Goal: Task Accomplishment & Management: Manage account settings

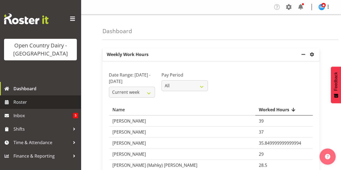
click at [22, 101] on span "Roster" at bounding box center [45, 102] width 65 height 8
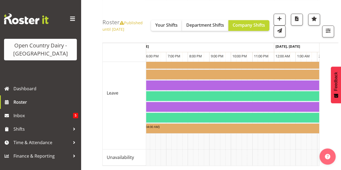
scroll to position [0, 413]
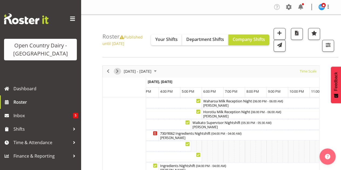
click at [116, 69] on span "Next" at bounding box center [117, 71] width 6 height 7
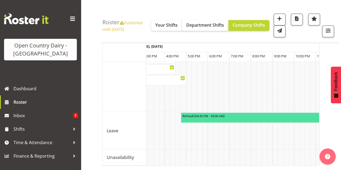
scroll to position [0, 1388]
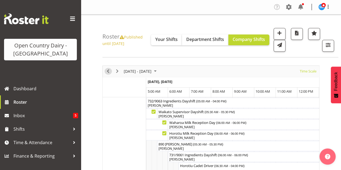
click at [108, 71] on span "Previous" at bounding box center [108, 71] width 6 height 7
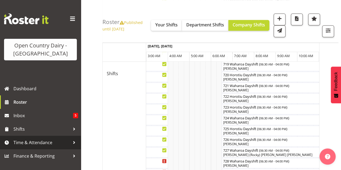
click at [25, 141] on span "Time & Attendance" at bounding box center [41, 143] width 57 height 8
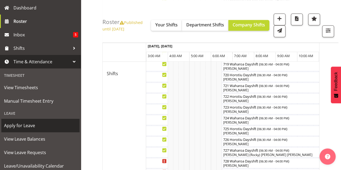
click at [23, 126] on span "Apply for Leave" at bounding box center [40, 126] width 73 height 8
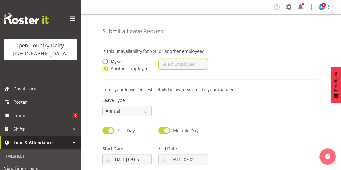
click at [172, 63] on input "text" at bounding box center [182, 64] width 49 height 11
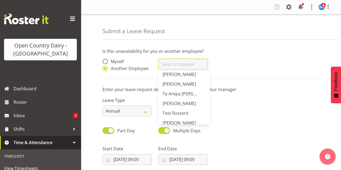
scroll to position [1564, 0]
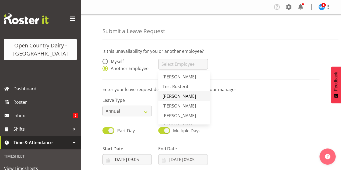
click at [177, 95] on span "[PERSON_NAME]" at bounding box center [179, 96] width 33 height 6
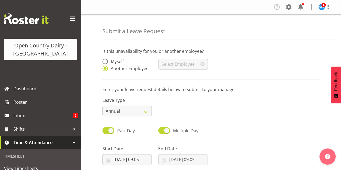
type input "[PERSON_NAME]"
click at [145, 110] on select "Annual Sick Leave Without Pay Bereavement Domestic Violence Parental Jury Servi…" at bounding box center [126, 111] width 49 height 11
select select "Leave Without Pay"
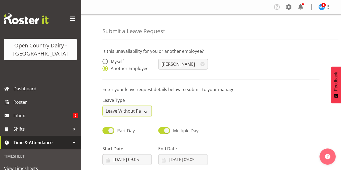
click at [102, 106] on select "Annual Sick Leave Without Pay Bereavement Domestic Violence Parental Jury Servi…" at bounding box center [126, 111] width 49 height 11
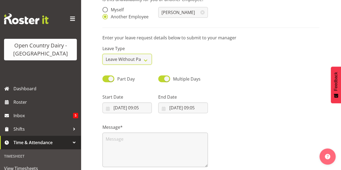
scroll to position [81, 0]
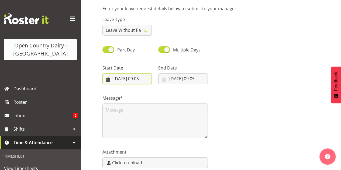
click at [127, 78] on input "08/10/2025, 09:05" at bounding box center [126, 78] width 49 height 11
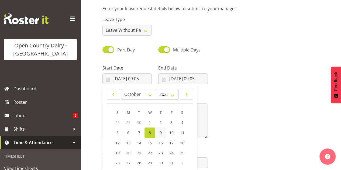
click at [160, 132] on span "9" at bounding box center [161, 132] width 2 height 5
type input "09/10/2025, 09:05"
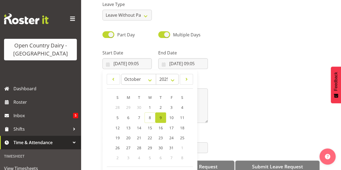
scroll to position [106, 0]
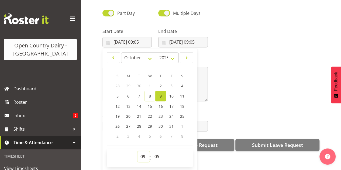
click at [145, 151] on select "00 01 02 03 04 05 06 07 08 09 10 11 12 13 14 15 16 17 18 19 20 21 22 23" at bounding box center [144, 156] width 12 height 11
select select "6"
click at [138, 151] on select "00 01 02 03 04 05 06 07 08 09 10 11 12 13 14 15 16 17 18 19 20 21 22 23" at bounding box center [144, 156] width 12 height 11
type input "09/10/2025, 06:05"
click at [158, 152] on select "00 01 02 03 04 05 06 07 08 09 10 11 12 13 14 15 16 17 18 19 20 21 22 23 24 25 2…" at bounding box center [158, 156] width 12 height 11
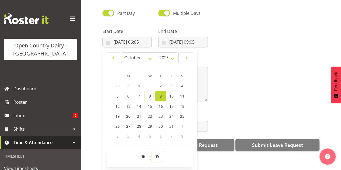
select select "30"
click at [152, 151] on select "00 01 02 03 04 05 06 07 08 09 10 11 12 13 14 15 16 17 18 19 20 21 22 23 24 25 2…" at bounding box center [158, 156] width 12 height 11
type input "09/10/2025, 06:30"
click at [231, 107] on div "Attachment Click to upload" at bounding box center [211, 120] width 224 height 30
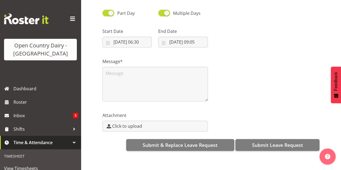
scroll to position [0, 0]
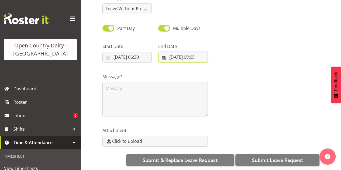
click at [181, 52] on input "08/10/2025, 09:05" at bounding box center [182, 57] width 49 height 11
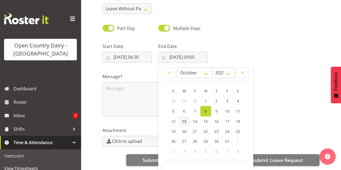
click at [185, 119] on span "13" at bounding box center [184, 121] width 4 height 5
type input "13/10/2025, 09:05"
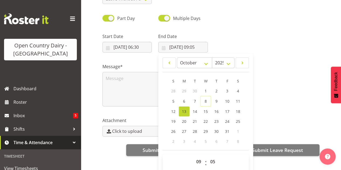
scroll to position [15, 0]
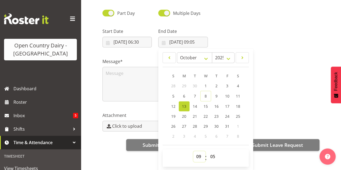
click at [197, 152] on select "00 01 02 03 04 05 06 07 08 09 10 11 12 13 14 15 16 17 18 19 20 21 22 23" at bounding box center [199, 156] width 12 height 11
select select "4"
click at [193, 151] on select "00 01 02 03 04 05 06 07 08 09 10 11 12 13 14 15 16 17 18 19 20 21 22 23" at bounding box center [199, 156] width 12 height 11
type input "13/10/2025, 04:05"
click at [214, 151] on select "00 01 02 03 04 05 06 07 08 09 10 11 12 13 14 15 16 17 18 19 20 21 22 23 24 25 2…" at bounding box center [213, 156] width 12 height 11
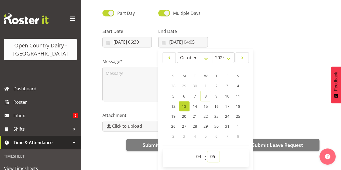
select select "0"
click at [207, 151] on select "00 01 02 03 04 05 06 07 08 09 10 11 12 13 14 15 16 17 18 19 20 21 22 23 24 25 2…" at bounding box center [213, 156] width 12 height 11
type input "13/10/2025, 04:00"
click at [130, 69] on textarea at bounding box center [154, 84] width 105 height 35
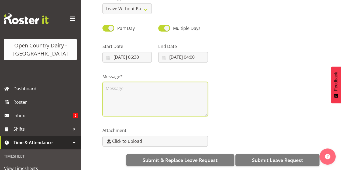
scroll to position [0, 0]
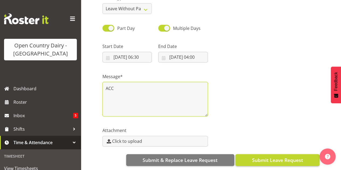
type textarea "ACC"
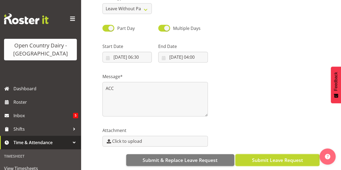
click at [272, 158] on span "Submit Leave Request" at bounding box center [277, 160] width 51 height 7
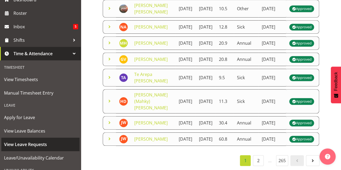
scroll to position [108, 0]
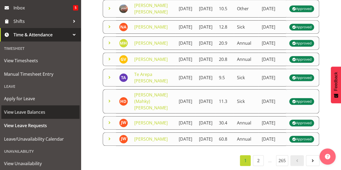
click at [27, 111] on span "View Leave Balances" at bounding box center [40, 112] width 73 height 8
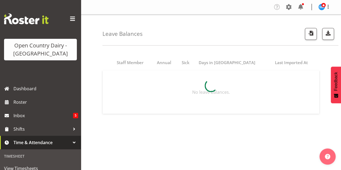
scroll to position [108, 0]
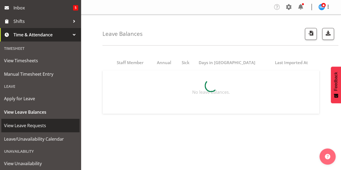
click at [29, 123] on span "View Leave Requests" at bounding box center [40, 126] width 73 height 8
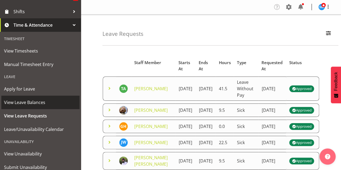
scroll to position [135, 0]
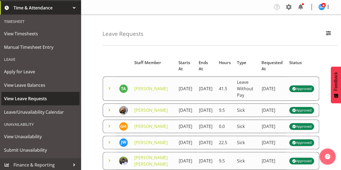
click at [27, 99] on span "View Leave Requests" at bounding box center [40, 99] width 73 height 8
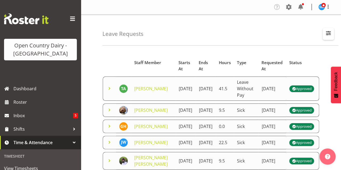
click at [327, 32] on span "button" at bounding box center [328, 33] width 7 height 7
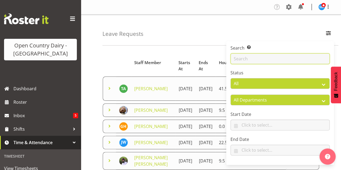
click at [254, 57] on input "text" at bounding box center [280, 58] width 99 height 11
type input "fraser"
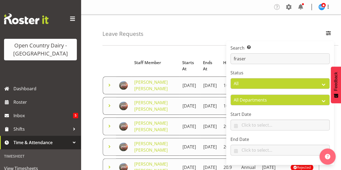
click at [210, 33] on div "Leave Requests Search Search for a particular employee [PERSON_NAME] Status All…" at bounding box center [220, 30] width 236 height 31
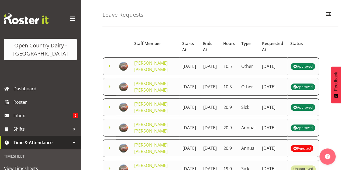
scroll to position [27, 0]
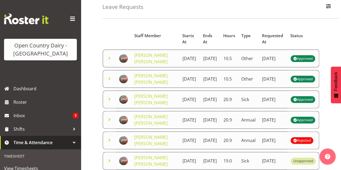
click at [108, 61] on span at bounding box center [109, 58] width 6 height 6
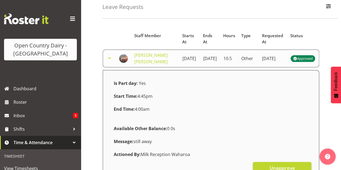
click at [111, 60] on span at bounding box center [109, 58] width 6 height 6
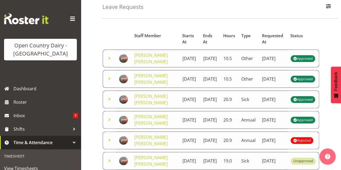
click at [108, 123] on span at bounding box center [109, 119] width 6 height 6
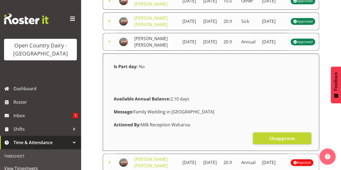
scroll to position [135, 0]
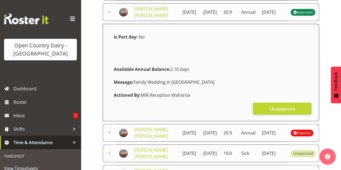
click at [108, 15] on span at bounding box center [109, 12] width 6 height 6
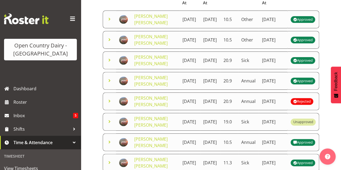
scroll to position [54, 0]
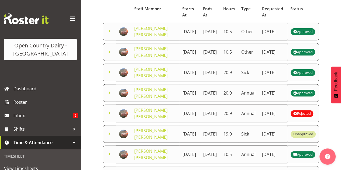
click at [109, 96] on span at bounding box center [109, 93] width 6 height 6
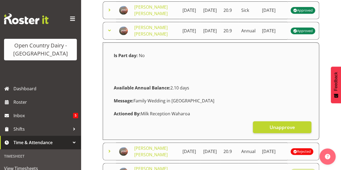
scroll to position [108, 0]
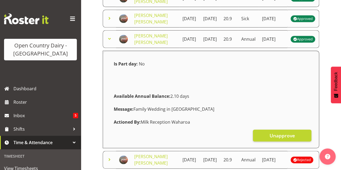
click at [109, 42] on span at bounding box center [109, 39] width 6 height 6
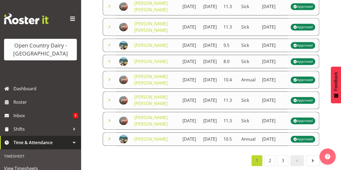
scroll to position [295, 0]
click at [270, 155] on link "2" at bounding box center [270, 160] width 11 height 11
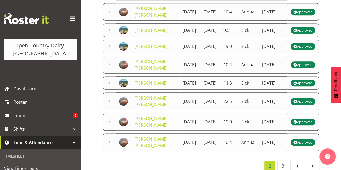
scroll to position [222, 0]
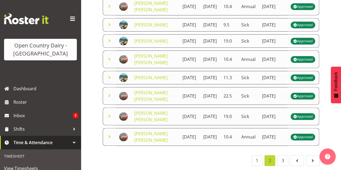
click at [109, 62] on span at bounding box center [109, 59] width 6 height 6
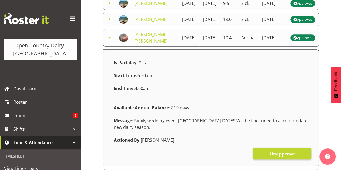
click at [109, 41] on span at bounding box center [109, 37] width 6 height 6
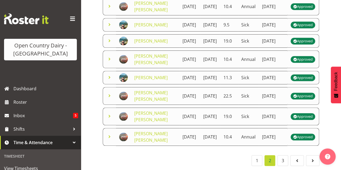
scroll to position [288, 0]
click at [254, 155] on link "1" at bounding box center [257, 160] width 11 height 11
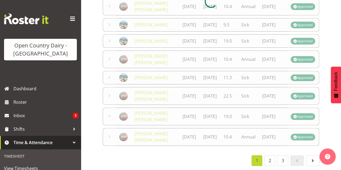
scroll to position [295, 0]
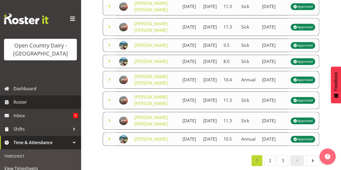
click at [20, 101] on span "Roster" at bounding box center [45, 102] width 65 height 8
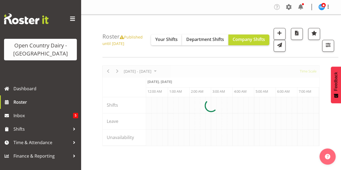
scroll to position [0, 1035]
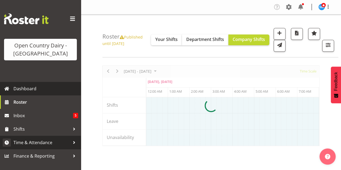
click at [29, 141] on span "Time & Attendance" at bounding box center [41, 143] width 57 height 8
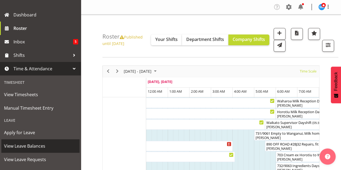
scroll to position [81, 0]
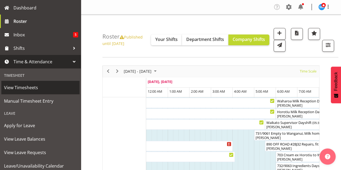
click at [26, 87] on span "View Timesheets" at bounding box center [40, 88] width 73 height 8
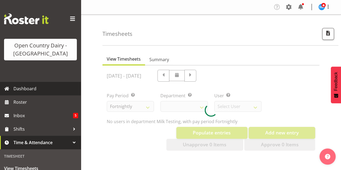
select select "733"
select select "7414"
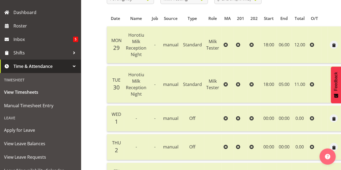
scroll to position [81, 0]
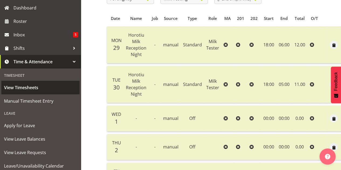
click at [32, 87] on span "View Timesheets" at bounding box center [40, 88] width 73 height 8
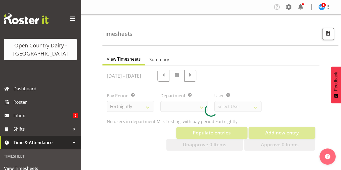
select select "733"
select select "7414"
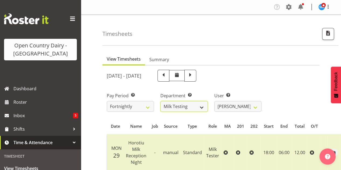
click at [201, 106] on select "701 702 703 704 705 706 707 708 709 710 711 712 713 714 715 716 717 718 719 720" at bounding box center [183, 106] width 47 height 11
select select "802"
click at [160, 101] on select "701 702 703 704 705 706 707 708 709 710 711 712 713 714 715 716 717 718 719 720" at bounding box center [183, 106] width 47 height 11
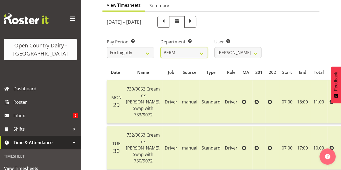
scroll to position [27, 0]
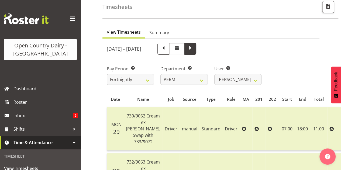
click at [194, 49] on span at bounding box center [190, 48] width 7 height 7
select select
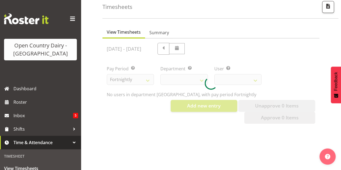
select select "802"
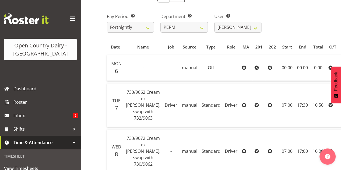
scroll to position [0, 0]
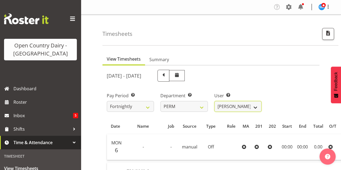
click at [241, 106] on select "Abhilash Antony ❌ Amba Swann ❌ Chris Kneebone ❌ Haley Galecki ❌ Jayden Vincent …" at bounding box center [237, 106] width 47 height 11
click at [214, 101] on select "Abhilash Antony ❌ Amba Swann ❌ Chris Kneebone ❌ Haley Galecki ❌ Jayden Vincent …" at bounding box center [237, 106] width 47 height 11
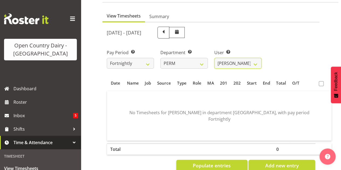
scroll to position [18, 0]
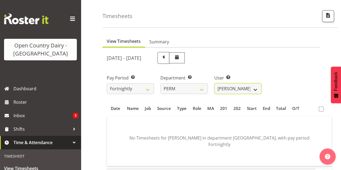
click at [252, 87] on select "Abhilash Antony ❌ Amba Swann ❌ Chris Kneebone ❌ Haley Galecki ❌ Jayden Vincent …" at bounding box center [237, 88] width 47 height 11
select select "8233"
click at [214, 83] on select "Abhilash Antony ❌ Amba Swann ❌ Chris Kneebone ❌ Haley Galecki ❌ Jayden Vincent …" at bounding box center [237, 88] width 47 height 11
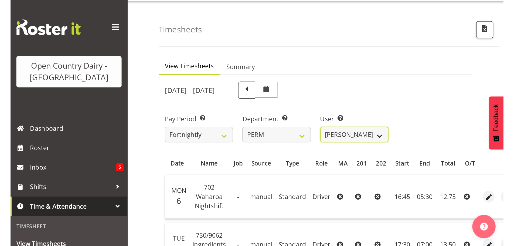
scroll to position [0, 0]
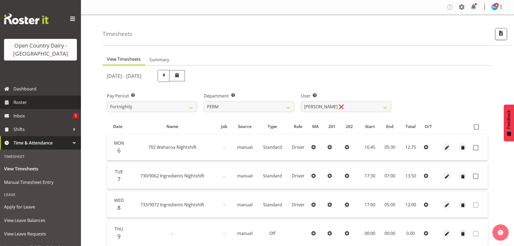
click at [22, 102] on span "Roster" at bounding box center [45, 102] width 65 height 8
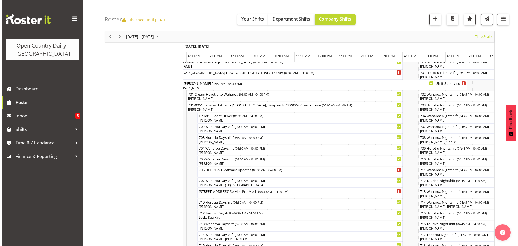
scroll to position [85, 0]
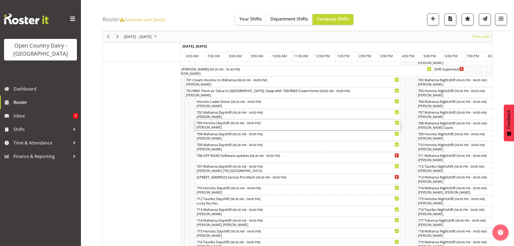
click at [220, 128] on div "[PERSON_NAME]" at bounding box center [297, 127] width 203 height 5
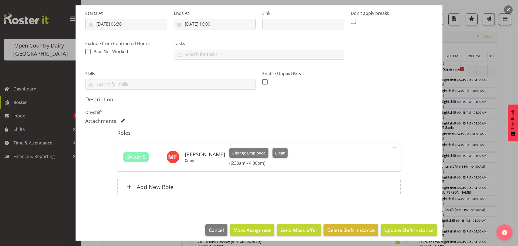
scroll to position [88, 0]
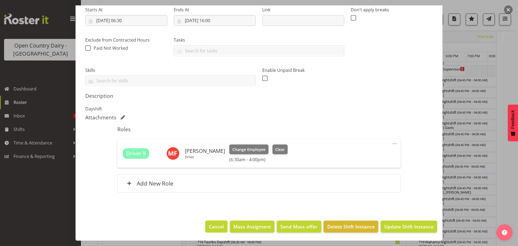
click at [212, 226] on span "Cancel" at bounding box center [216, 226] width 15 height 7
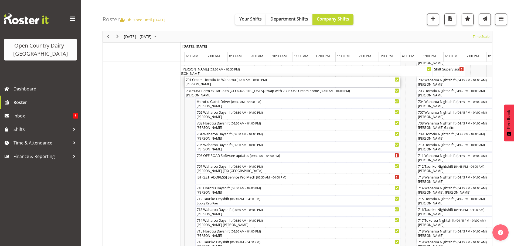
click at [216, 82] on div "[PERSON_NAME]" at bounding box center [293, 84] width 214 height 5
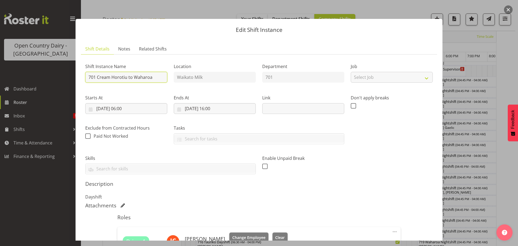
click at [160, 76] on input "701 Cream Horotiu to Waharoa" at bounding box center [126, 77] width 82 height 11
type input "701 Horotiu day shift"
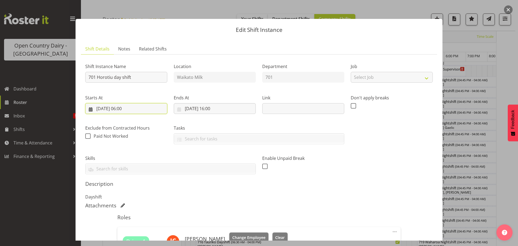
click at [134, 106] on input "[DATE] 06:00" at bounding box center [126, 108] width 82 height 11
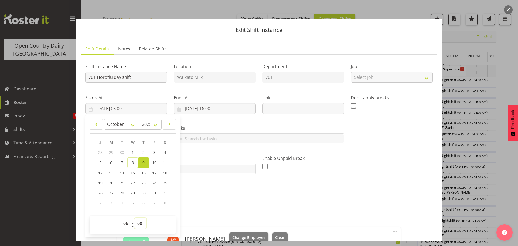
click at [139, 224] on select "00 01 02 03 04 05 06 07 08 09 10 11 12 13 14 15 16 17 18 19 20 21 22 23 24 25 2…" at bounding box center [140, 223] width 12 height 11
select select "30"
click at [134, 218] on select "00 01 02 03 04 05 06 07 08 09 10 11 12 13 14 15 16 17 18 19 20 21 22 23 24 25 2…" at bounding box center [140, 223] width 12 height 11
type input "[DATE] 06:30"
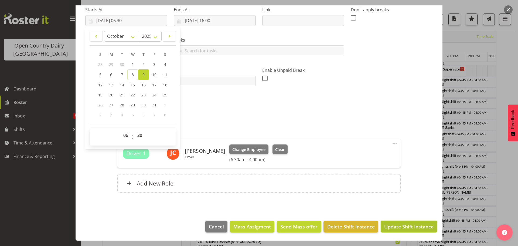
click at [404, 225] on span "Update Shift Instance" at bounding box center [408, 226] width 49 height 7
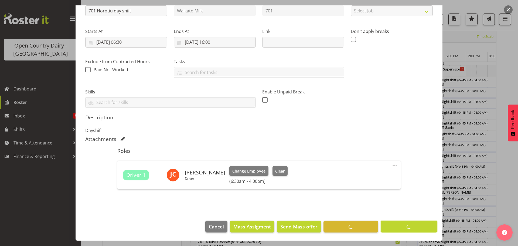
scroll to position [20, 0]
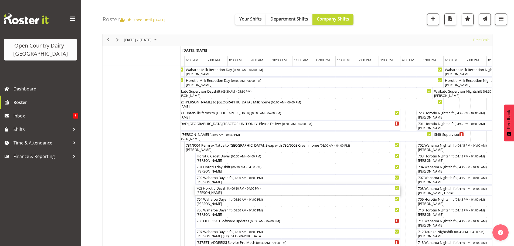
click at [254, 194] on div "[PERSON_NAME]" at bounding box center [297, 192] width 203 height 5
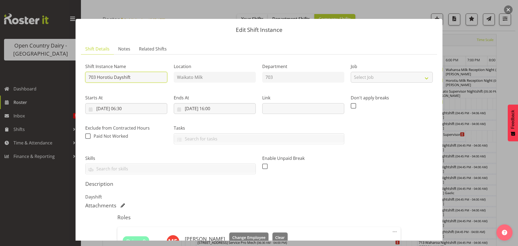
click at [139, 73] on input "703 Horotiu Dayshift" at bounding box center [126, 77] width 82 height 11
type input "703 Cream to Talleys 14,000 litres, TRUCK ONLY"
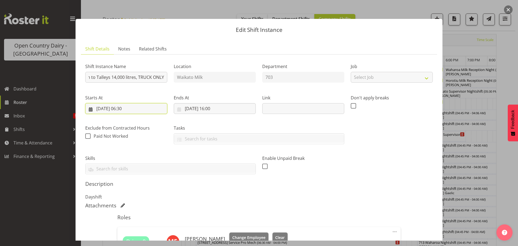
click at [129, 107] on input "[DATE] 06:30" at bounding box center [126, 108] width 82 height 11
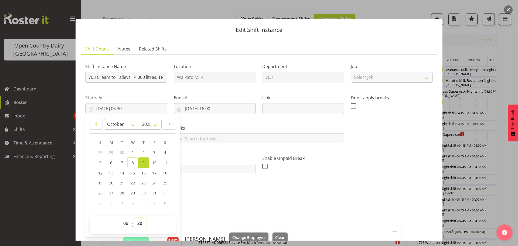
click at [140, 223] on select "00 01 02 03 04 05 06 07 08 09 10 11 12 13 14 15 16 17 18 19 20 21 22 23 24 25 2…" at bounding box center [140, 223] width 12 height 11
click at [140, 222] on select "00 01 02 03 04 05 06 07 08 09 10 11 12 13 14 15 16 17 18 19 20 21 22 23 24 25 2…" at bounding box center [140, 223] width 12 height 11
select select "0"
click at [134, 218] on select "00 01 02 03 04 05 06 07 08 09 10 11 12 13 14 15 16 17 18 19 20 21 22 23 24 25 2…" at bounding box center [140, 223] width 12 height 11
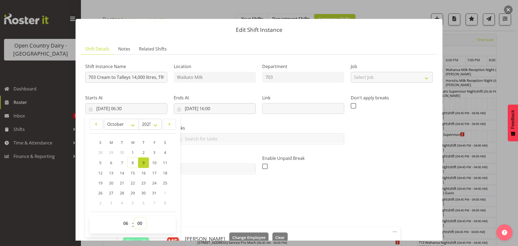
type input "[DATE] 06:00"
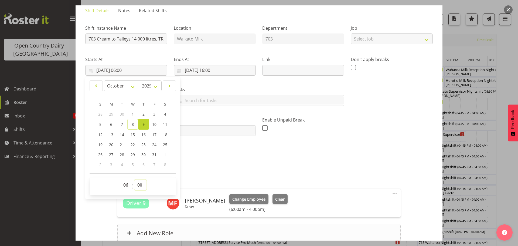
scroll to position [88, 0]
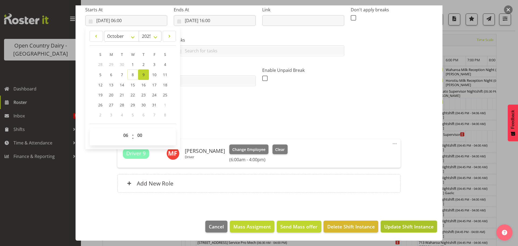
click at [403, 225] on span "Update Shift Instance" at bounding box center [408, 226] width 49 height 7
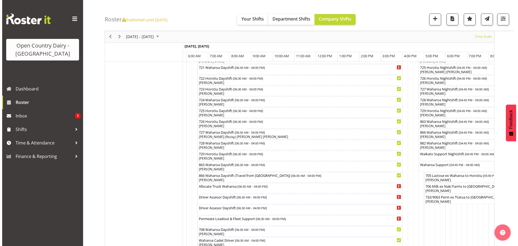
scroll to position [343, 0]
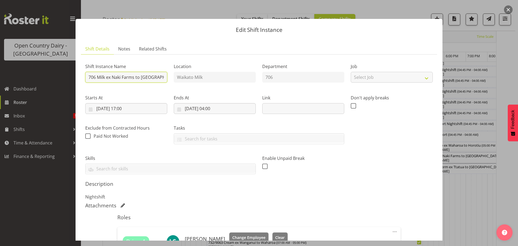
click at [160, 76] on input "706 Milk ex Naki Farms to [GEOGRAPHIC_DATA]" at bounding box center [126, 77] width 82 height 11
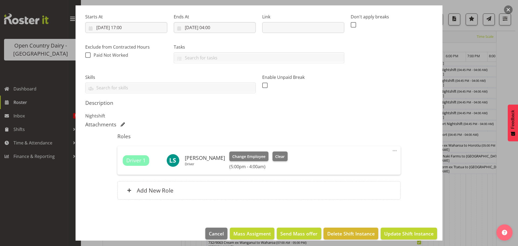
scroll to position [88, 0]
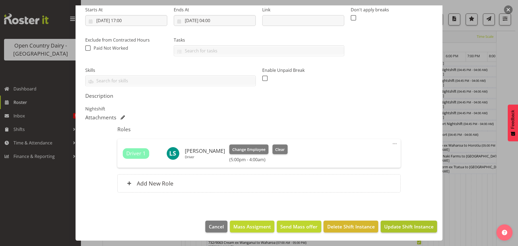
type input "706 Empty to [PERSON_NAME], Milk home"
click at [402, 225] on span "Update Shift Instance" at bounding box center [408, 226] width 49 height 7
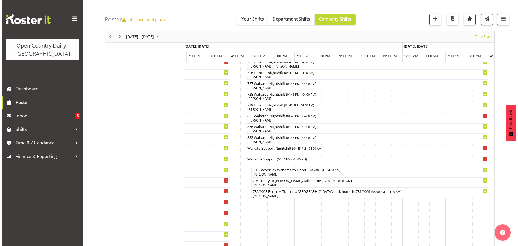
scroll to position [328, 0]
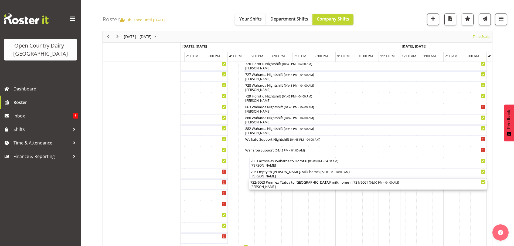
click at [281, 184] on div "732/9063 Perm ex Ttatua to [GEOGRAPHIC_DATA]/ milk home in 731/9061 ( 05:00 PM …" at bounding box center [367, 184] width 235 height 10
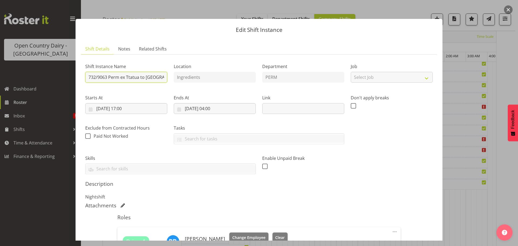
click at [130, 77] on input "732/9063 Perm ex Ttatua to [GEOGRAPHIC_DATA]/ milk home in 731/9061" at bounding box center [126, 77] width 82 height 11
drag, startPoint x: 106, startPoint y: 77, endPoint x: 109, endPoint y: 77, distance: 3.5
click at [107, 77] on input "732/9063 Perm ex Tatua to [GEOGRAPHIC_DATA]/ milk home in 731/9061" at bounding box center [126, 77] width 82 height 11
click at [108, 77] on input "732/9063 Perm ex Tatua to [GEOGRAPHIC_DATA]/ milk home in 731/9061" at bounding box center [126, 77] width 82 height 11
click at [107, 76] on input "732/9063 Perm ex Tatua to [GEOGRAPHIC_DATA]/ milk home in 731/9061" at bounding box center [126, 77] width 82 height 11
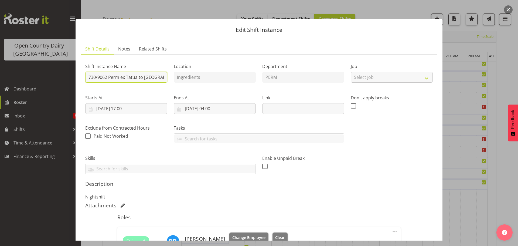
click at [162, 76] on input "730/9062 Perm ex Tatua to [GEOGRAPHIC_DATA]/ milk home in 731/9061" at bounding box center [126, 77] width 82 height 11
click at [155, 77] on input "730/9062 Perm ex Tatua toi/ milk home in 731/9061" at bounding box center [126, 77] width 82 height 11
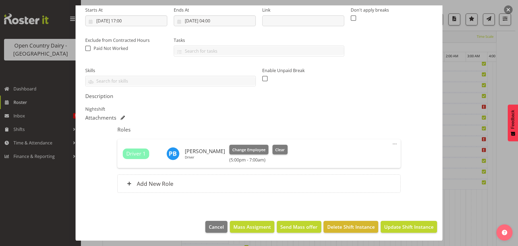
scroll to position [88, 0]
type input "730/9062 Perm ex Tatua to [GEOGRAPHIC_DATA], Cream home in 731/9061"
click at [404, 223] on span "Update Shift Instance" at bounding box center [408, 226] width 49 height 7
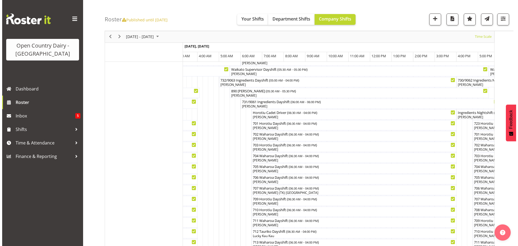
scroll to position [27, 0]
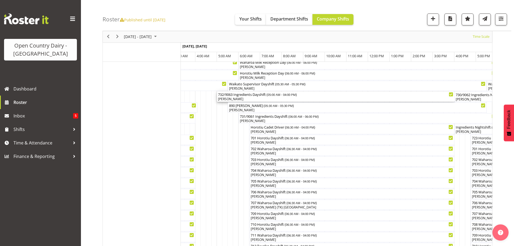
click at [253, 99] on div "[PERSON_NAME]" at bounding box center [335, 99] width 235 height 5
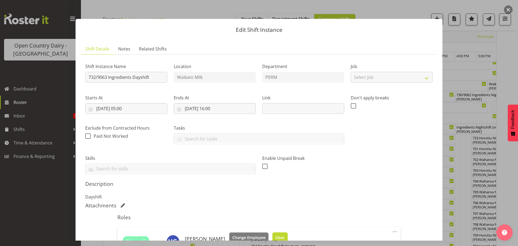
click at [275, 234] on button "Clear" at bounding box center [279, 237] width 15 height 10
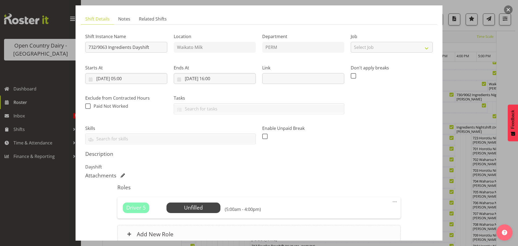
scroll to position [81, 0]
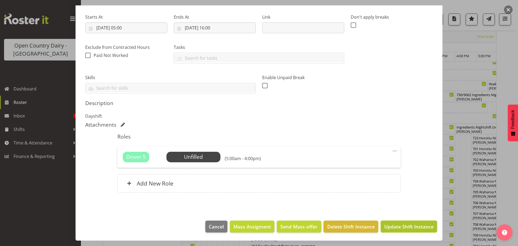
click at [405, 227] on span "Update Shift Instance" at bounding box center [408, 226] width 49 height 7
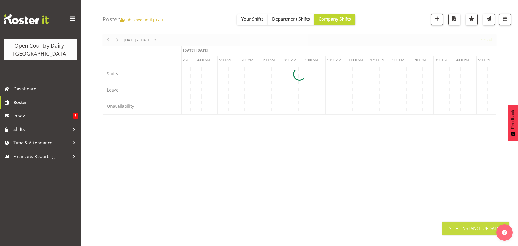
scroll to position [20, 0]
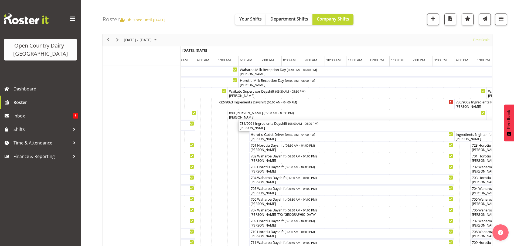
click at [282, 127] on div "[PERSON_NAME]" at bounding box center [367, 127] width 257 height 5
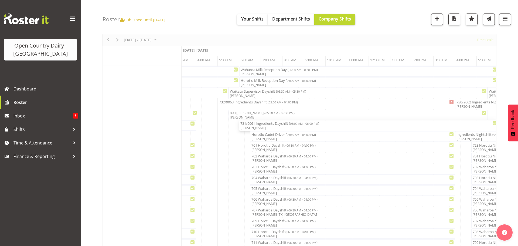
select select "9052"
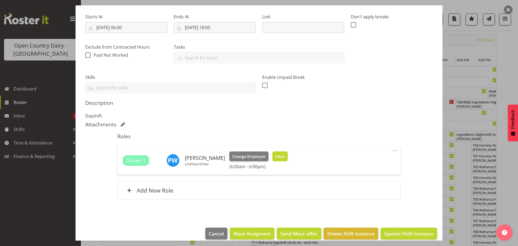
click at [276, 156] on span "Clear" at bounding box center [279, 156] width 9 height 6
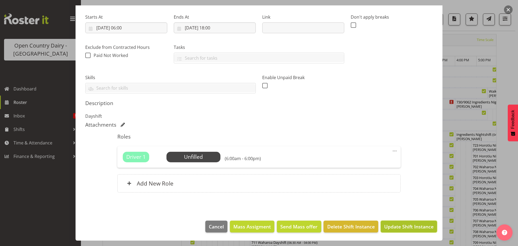
click at [402, 225] on span "Update Shift Instance" at bounding box center [408, 226] width 49 height 7
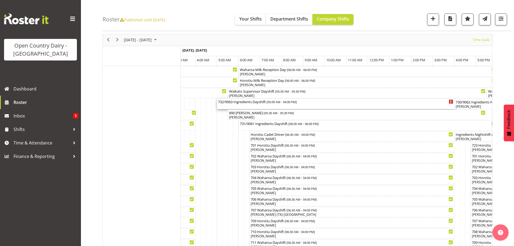
click at [243, 105] on div "732/9063 Ingredients Dayshift ( 05:00 AM - 04:00 PM )" at bounding box center [335, 104] width 235 height 10
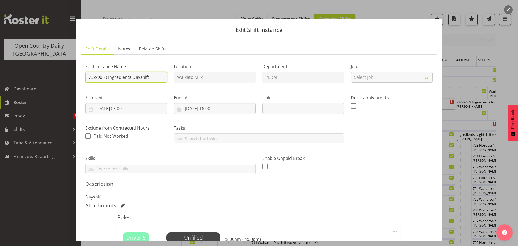
click at [158, 77] on input "732/9063 Ingredients Dayshift" at bounding box center [126, 77] width 82 height 11
click at [163, 78] on input "732/9063 Perm ex [PERSON_NAME] to [GEOGRAPHIC_DATA], Swap with 7" at bounding box center [126, 77] width 82 height 11
click at [162, 78] on input "732/9063 Perm ex [PERSON_NAME] to [GEOGRAPHIC_DATA], Swap with 7" at bounding box center [126, 77] width 82 height 11
click at [162, 76] on input "732/9063 Perm ex Tatua to Wi, Swap with 7" at bounding box center [126, 77] width 82 height 11
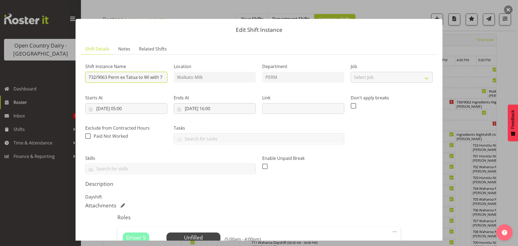
click at [162, 76] on input "732/9063 Perm ex Tatua to Wi with 7" at bounding box center [126, 77] width 82 height 11
type input "732/9063 Perm ex Tatua to [GEOGRAPHIC_DATA], swap with 730/9062 Cream home"
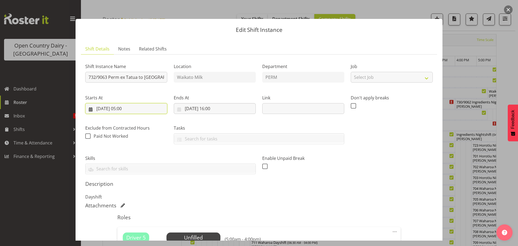
click at [126, 109] on input "[DATE] 05:00" at bounding box center [126, 108] width 82 height 11
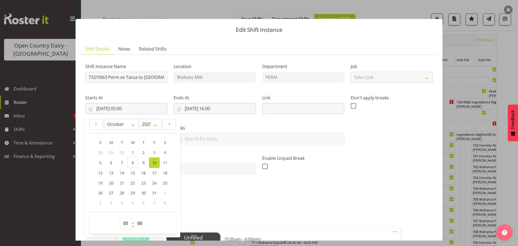
click at [126, 222] on select "00 01 02 03 04 05 06 07 08 09 10 11 12 13 14 15 16 17 18 19 20 21 22 23" at bounding box center [126, 223] width 12 height 11
select select "6"
click at [120, 218] on select "00 01 02 03 04 05 06 07 08 09 10 11 12 13 14 15 16 17 18 19 20 21 22 23" at bounding box center [126, 223] width 12 height 11
type input "[DATE] 06:00"
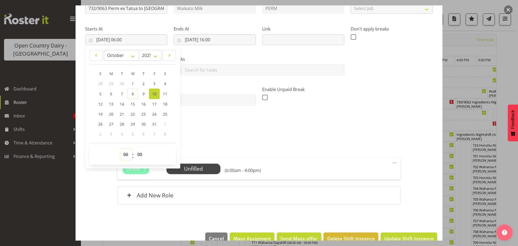
scroll to position [54, 0]
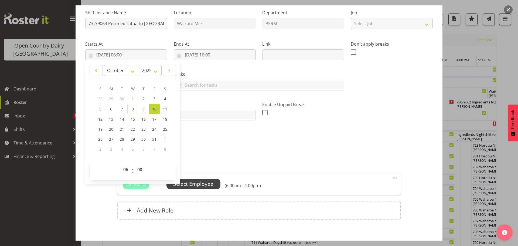
click at [194, 186] on span "Select Employee" at bounding box center [193, 184] width 40 height 8
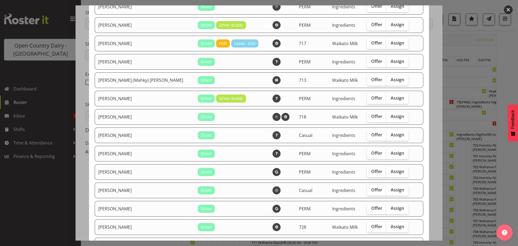
scroll to position [81, 0]
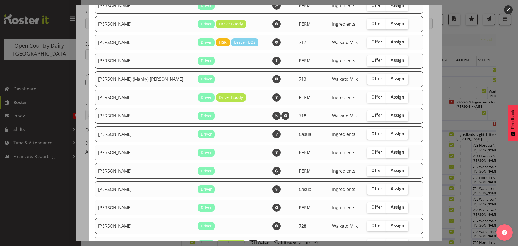
click at [390, 151] on span "Assign" at bounding box center [396, 151] width 13 height 5
click at [388, 151] on input "Assign" at bounding box center [388, 152] width 4 height 4
checkbox input "true"
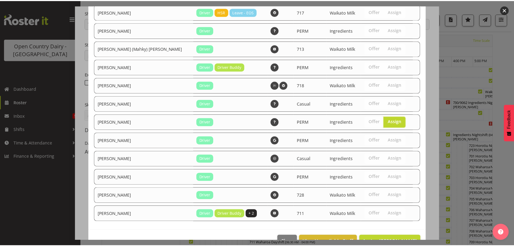
scroll to position [126, 0]
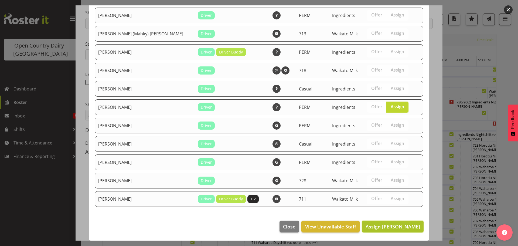
click at [401, 225] on span "Assign [PERSON_NAME]" at bounding box center [392, 226] width 54 height 6
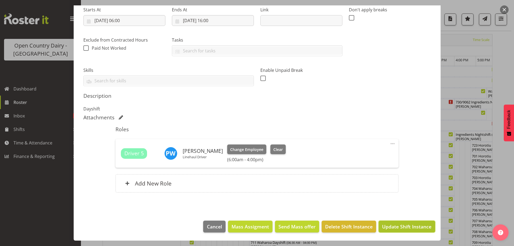
drag, startPoint x: 403, startPoint y: 227, endPoint x: 403, endPoint y: 223, distance: 3.8
click at [403, 227] on span "Update Shift Instance" at bounding box center [406, 226] width 49 height 7
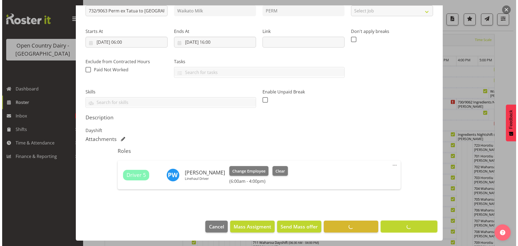
scroll to position [66, 0]
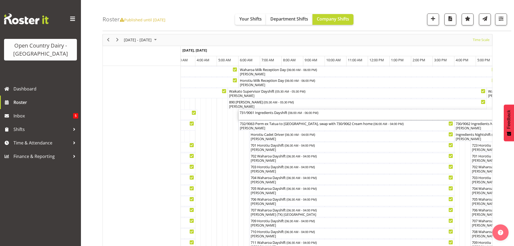
click at [263, 117] on div "731/9061 Ingredients Dayshift ( 06:00 AM - 06:00 PM )" at bounding box center [367, 114] width 257 height 10
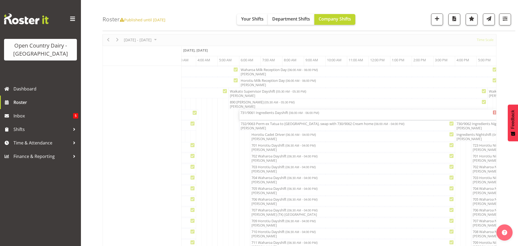
select select "9052"
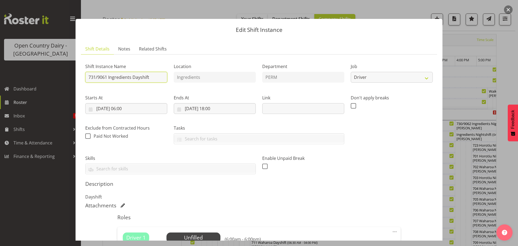
click at [153, 76] on input "731/9061 Ingredients Dayshift" at bounding box center [126, 77] width 82 height 11
type input "733/9072 Milk ex Hunterville farms to [GEOGRAPHIC_DATA]"
click at [126, 107] on input "[DATE] 06:00" at bounding box center [126, 108] width 82 height 11
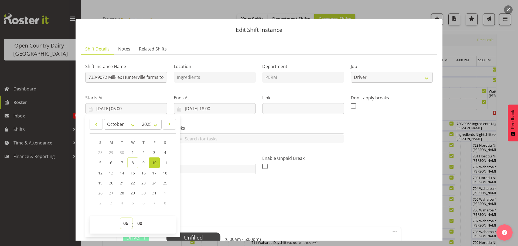
click at [125, 222] on select "00 01 02 03 04 05 06 07 08 09 10 11 12 13 14 15 16 17 18 19 20 21 22 23" at bounding box center [126, 223] width 12 height 11
select select "5"
click at [120, 218] on select "00 01 02 03 04 05 06 07 08 09 10 11 12 13 14 15 16 17 18 19 20 21 22 23" at bounding box center [126, 223] width 12 height 11
type input "[DATE] 05:00"
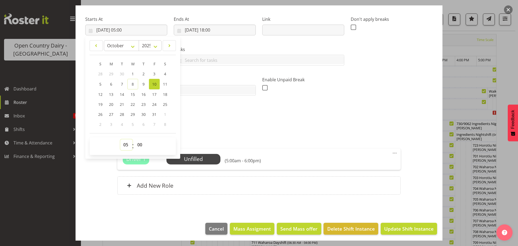
scroll to position [81, 0]
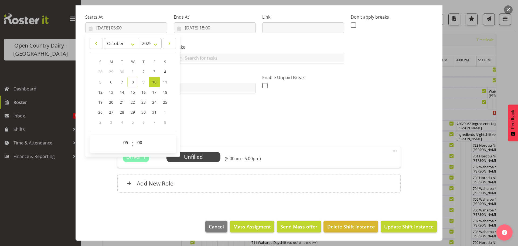
click at [304, 136] on h5 "Roles" at bounding box center [258, 136] width 283 height 6
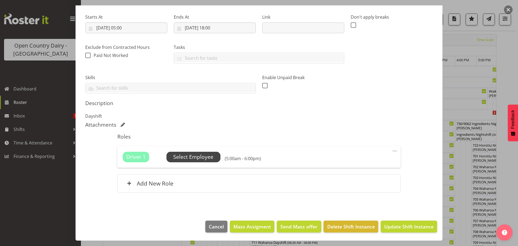
click at [192, 158] on span "Select Employee" at bounding box center [193, 157] width 40 height 8
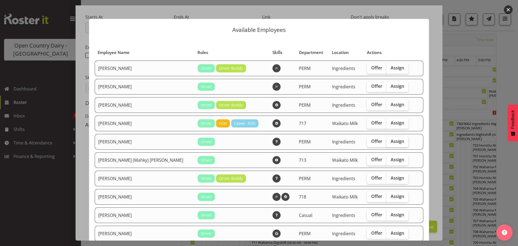
click at [390, 141] on span "Assign" at bounding box center [396, 140] width 13 height 5
click at [386, 141] on input "Assign" at bounding box center [388, 141] width 4 height 4
checkbox input "true"
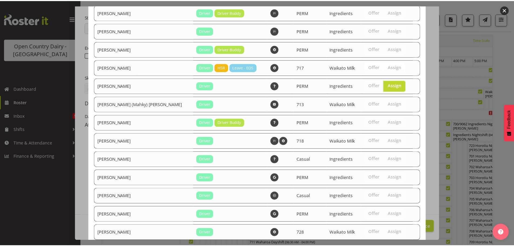
scroll to position [108, 0]
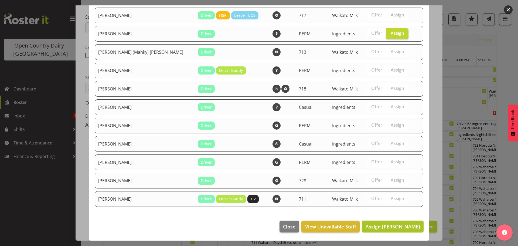
click at [390, 228] on span "Assign [PERSON_NAME]" at bounding box center [392, 226] width 54 height 6
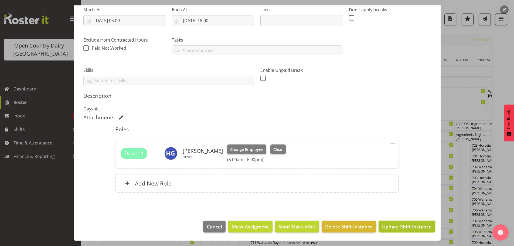
click at [391, 223] on span "Update Shift Instance" at bounding box center [406, 226] width 49 height 7
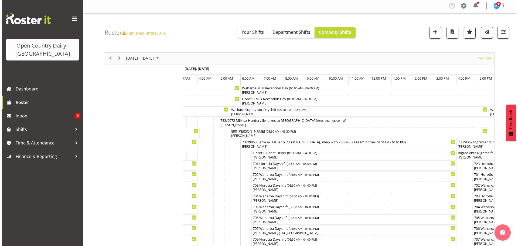
scroll to position [0, 0]
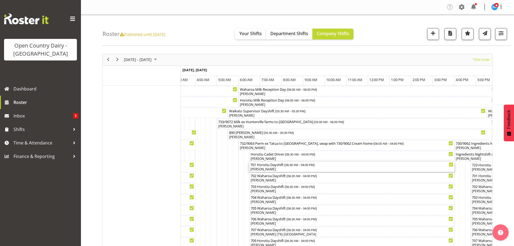
click at [279, 169] on div "[PERSON_NAME]" at bounding box center [351, 169] width 203 height 5
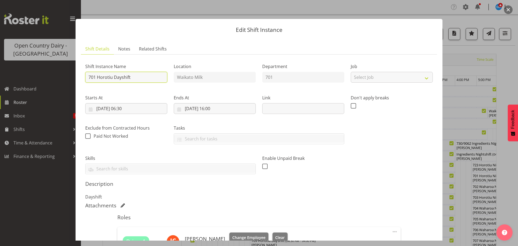
click at [136, 75] on input "701 Horotiu Dayshift" at bounding box center [126, 77] width 82 height 11
type input "701 Cream ex Horotiu to Waharoa"
click at [124, 107] on input "[DATE] 06:30" at bounding box center [126, 108] width 82 height 11
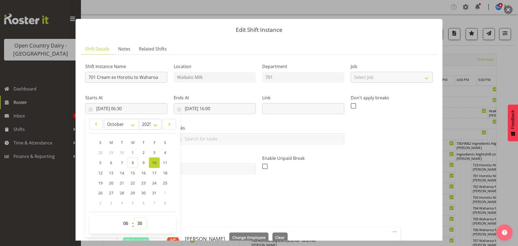
drag, startPoint x: 140, startPoint y: 223, endPoint x: 140, endPoint y: 218, distance: 4.9
click at [140, 222] on select "00 01 02 03 04 05 06 07 08 09 10 11 12 13 14 15 16 17 18 19 20 21 22 23 24 25 2…" at bounding box center [140, 223] width 12 height 11
select select "0"
click at [134, 218] on select "00 01 02 03 04 05 06 07 08 09 10 11 12 13 14 15 16 17 18 19 20 21 22 23 24 25 2…" at bounding box center [140, 223] width 12 height 11
type input "[DATE] 06:00"
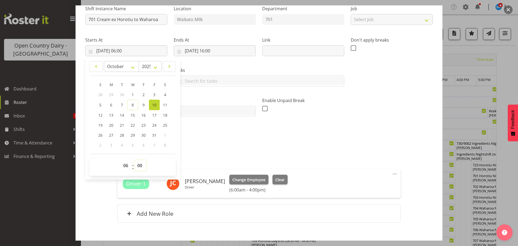
scroll to position [88, 0]
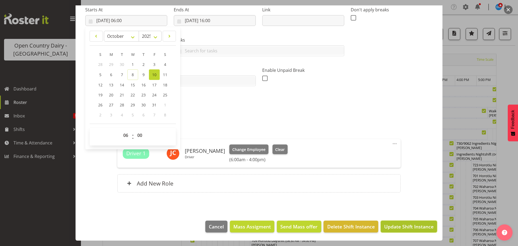
click at [409, 228] on span "Update Shift Instance" at bounding box center [408, 226] width 49 height 7
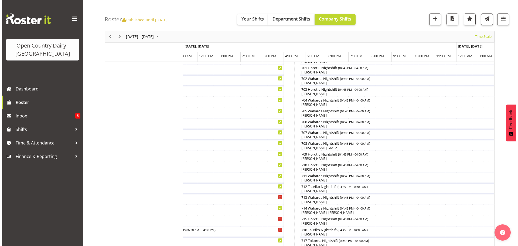
scroll to position [4, 0]
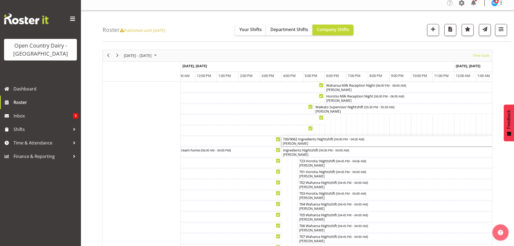
click at [307, 143] on div "[PERSON_NAME]" at bounding box center [411, 143] width 257 height 5
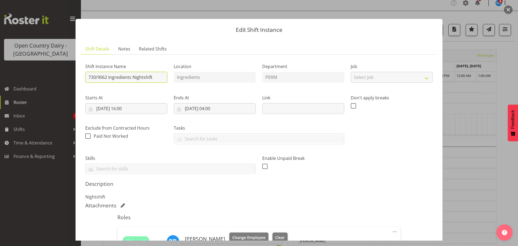
click at [159, 77] on input "730/9062 Ingredients Nightshift" at bounding box center [126, 77] width 82 height 11
type input "731/9061 Perm ex Tatua to [GEOGRAPHIC_DATA], Milk home in 732/9063"
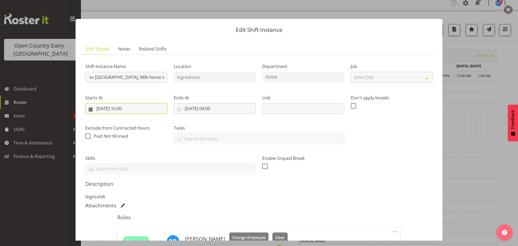
scroll to position [0, 0]
click at [126, 109] on input "[DATE] 16:00" at bounding box center [126, 108] width 82 height 11
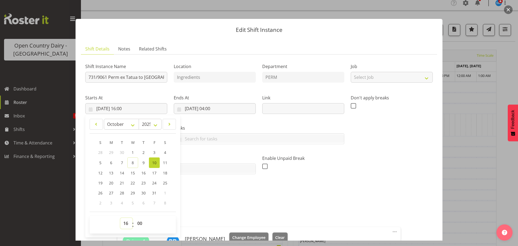
click at [123, 222] on select "00 01 02 03 04 05 06 07 08 09 10 11 12 13 14 15 16 17 18 19 20 21 22 23" at bounding box center [126, 223] width 12 height 11
select select "17"
click at [120, 218] on select "00 01 02 03 04 05 06 07 08 09 10 11 12 13 14 15 16 17 18 19 20 21 22 23" at bounding box center [126, 223] width 12 height 11
type input "[DATE] 17:00"
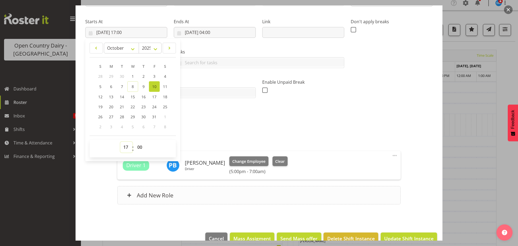
scroll to position [88, 0]
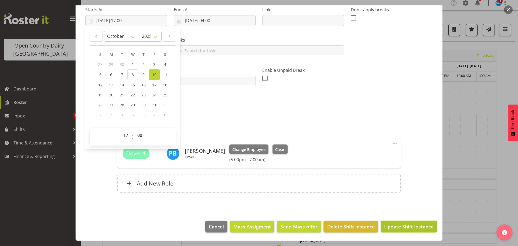
click at [393, 225] on span "Update Shift Instance" at bounding box center [408, 226] width 49 height 7
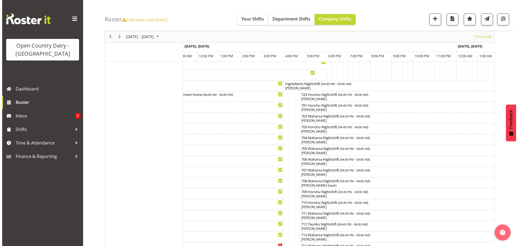
scroll to position [31, 0]
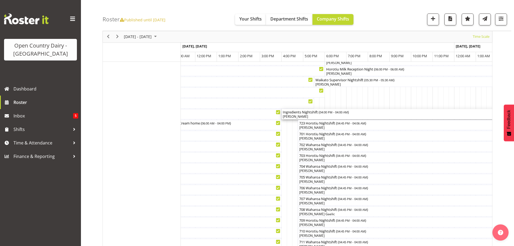
click at [311, 115] on div "[PERSON_NAME]" at bounding box center [411, 116] width 257 height 5
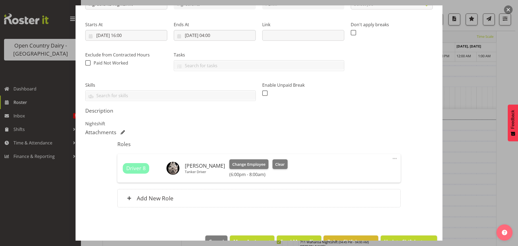
scroll to position [88, 0]
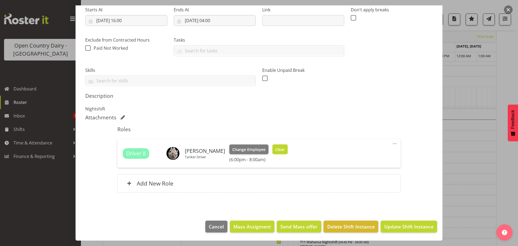
click at [276, 149] on span "Clear" at bounding box center [279, 149] width 9 height 6
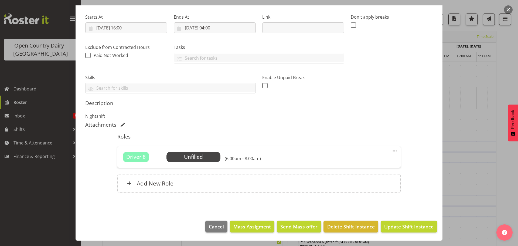
scroll to position [81, 0]
click at [398, 227] on span "Update Shift Instance" at bounding box center [408, 226] width 49 height 7
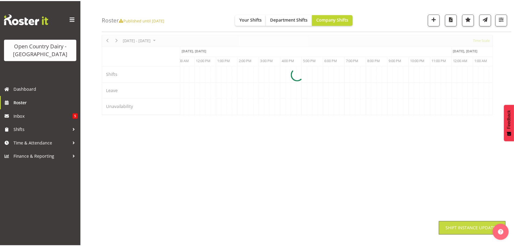
scroll to position [20, 0]
